Goal: Navigation & Orientation: Find specific page/section

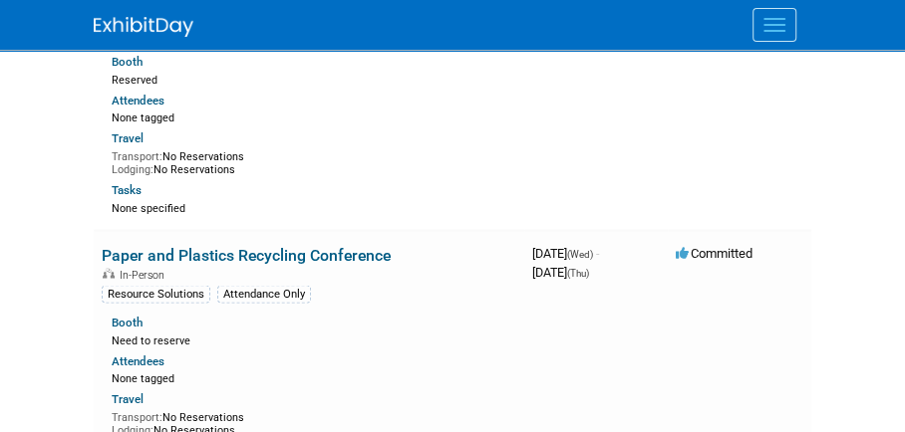
scroll to position [1525, 0]
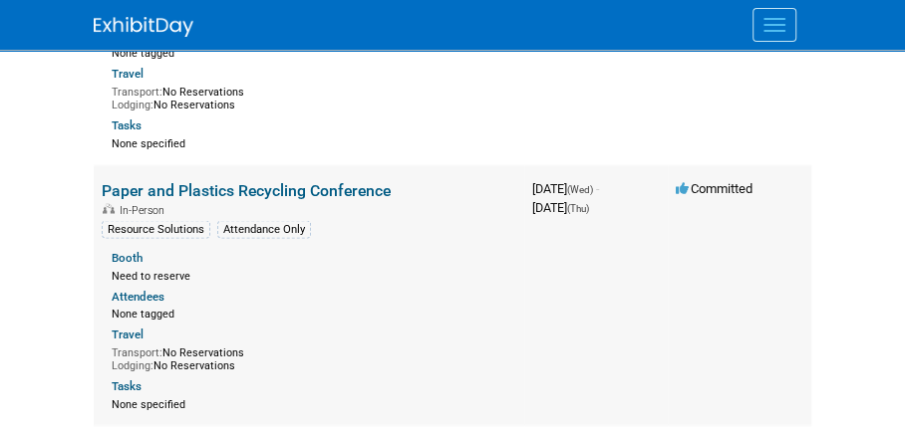
click at [273, 182] on link "Paper and Plastics Recycling Conference" at bounding box center [246, 189] width 289 height 19
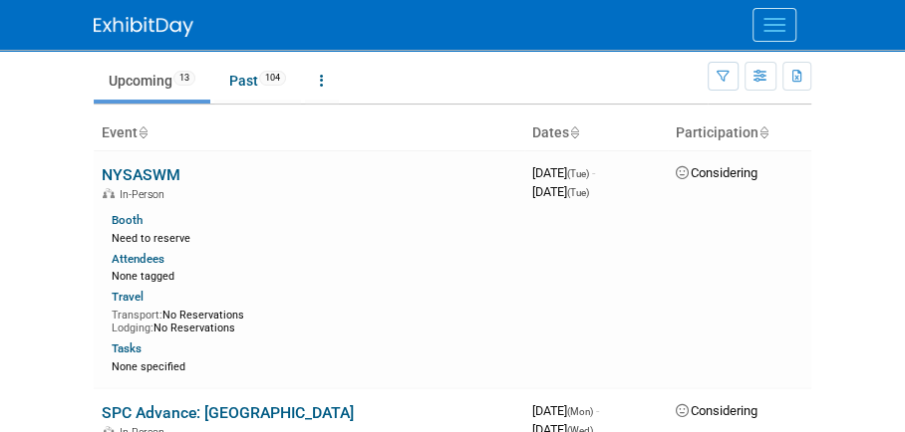
scroll to position [0, 0]
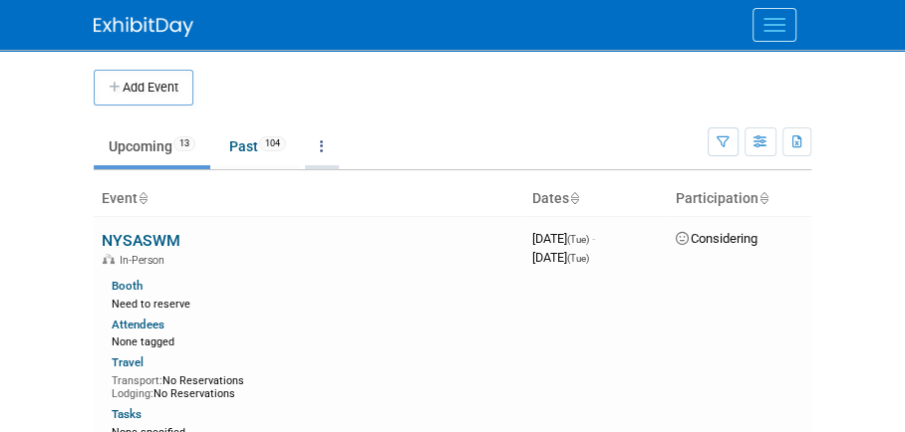
click at [331, 140] on link at bounding box center [322, 147] width 34 height 38
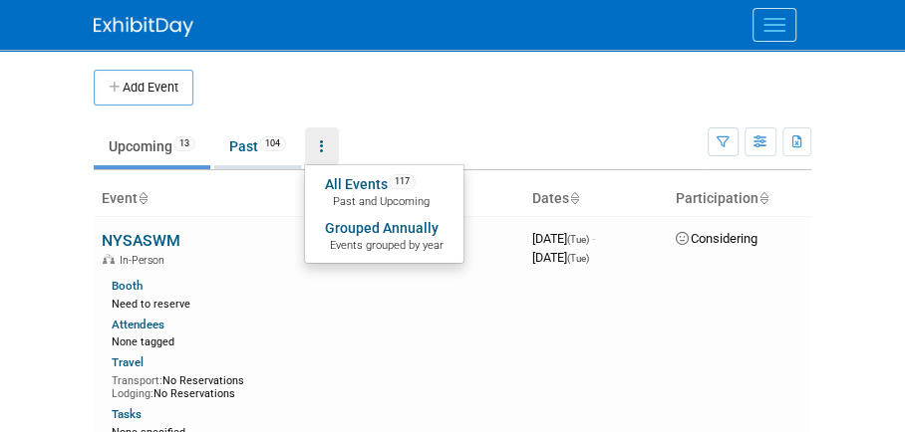
click at [264, 140] on span "104" at bounding box center [272, 143] width 27 height 15
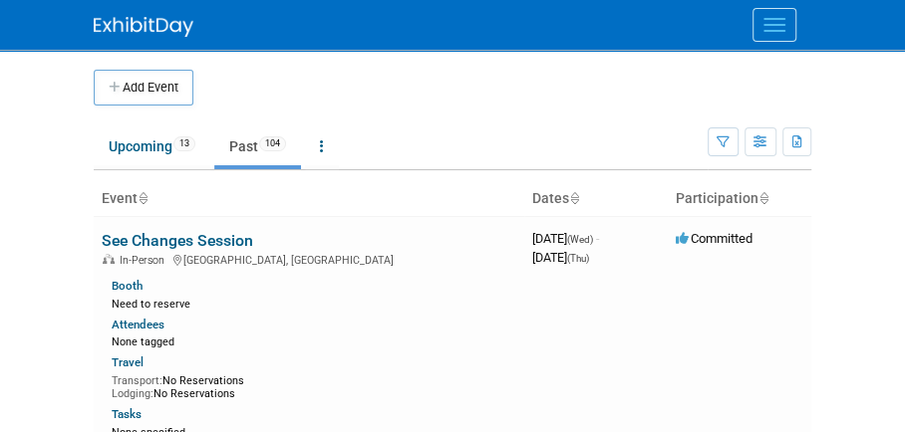
click at [784, 21] on button "Menu" at bounding box center [774, 25] width 44 height 34
